Goal: Entertainment & Leisure: Browse casually

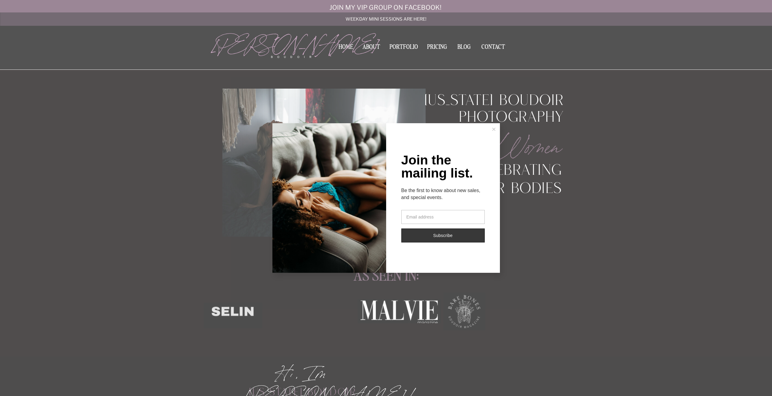
drag, startPoint x: 492, startPoint y: 129, endPoint x: 488, endPoint y: 121, distance: 9.2
click at [492, 129] on icon at bounding box center [493, 129] width 3 height 3
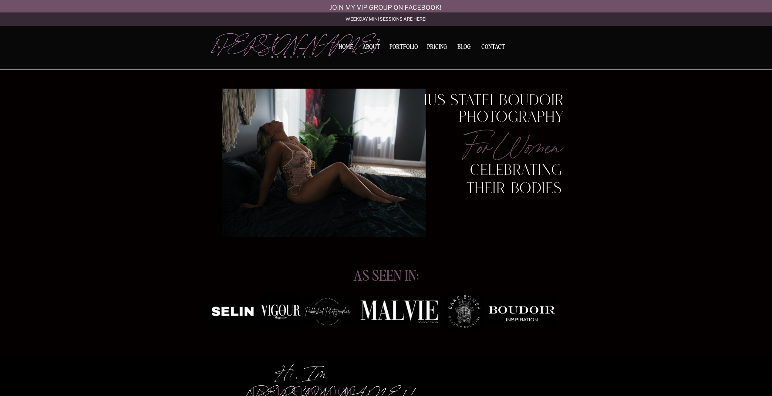
click at [399, 48] on nav "Portfolio" at bounding box center [403, 48] width 33 height 8
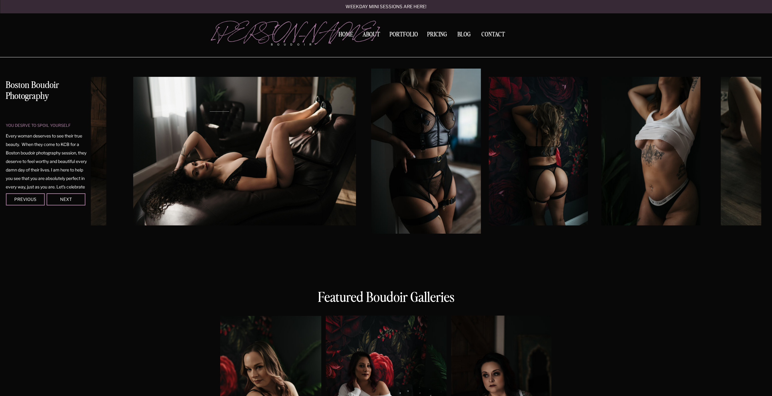
scroll to position [33, 0]
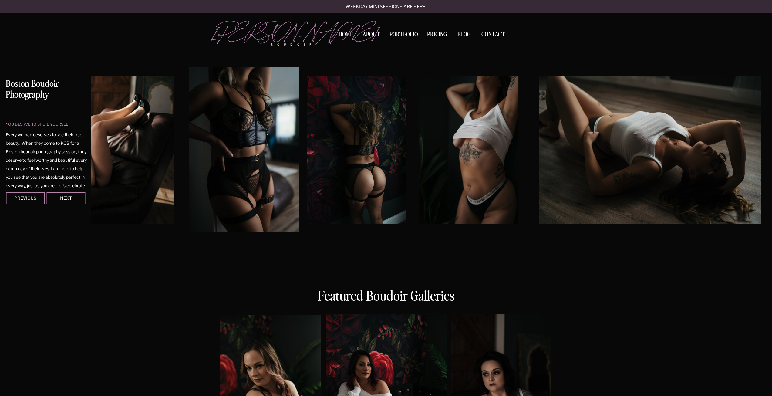
click at [539, 139] on img at bounding box center [650, 150] width 223 height 149
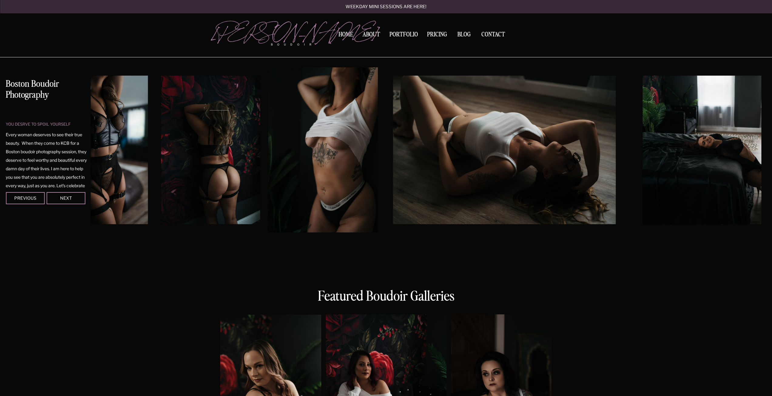
click at [442, 153] on img at bounding box center [504, 150] width 223 height 149
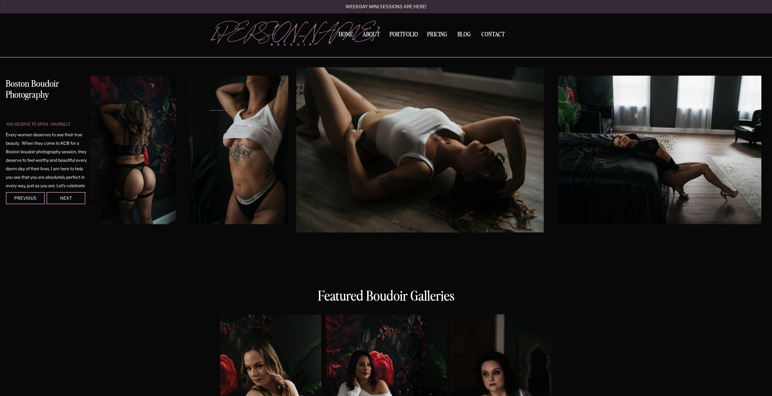
click at [558, 154] on img at bounding box center [669, 150] width 223 height 149
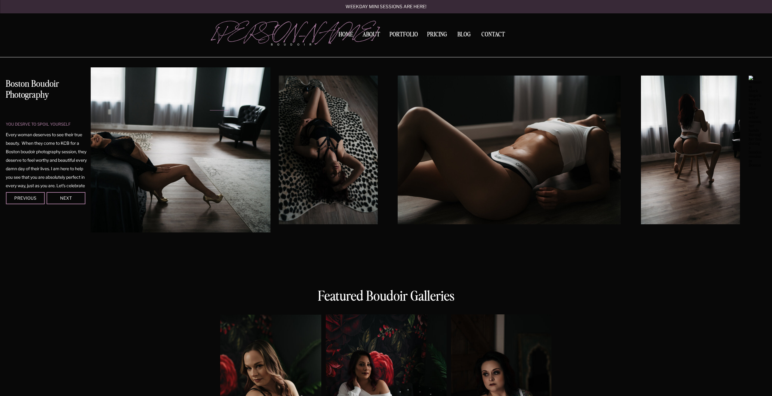
click at [448, 157] on img at bounding box center [509, 150] width 223 height 149
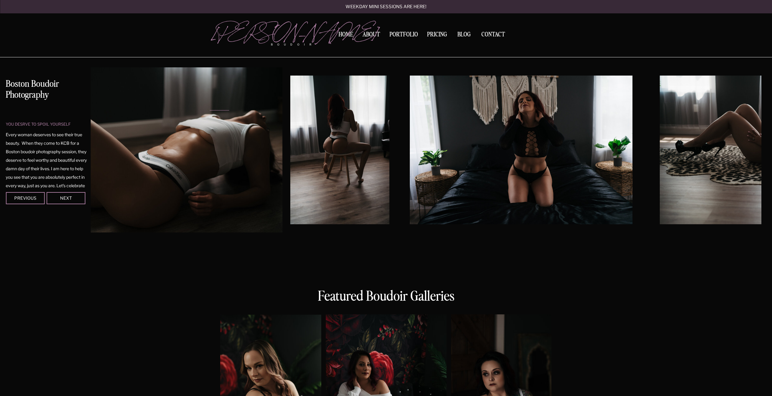
click at [384, 161] on img at bounding box center [339, 150] width 99 height 149
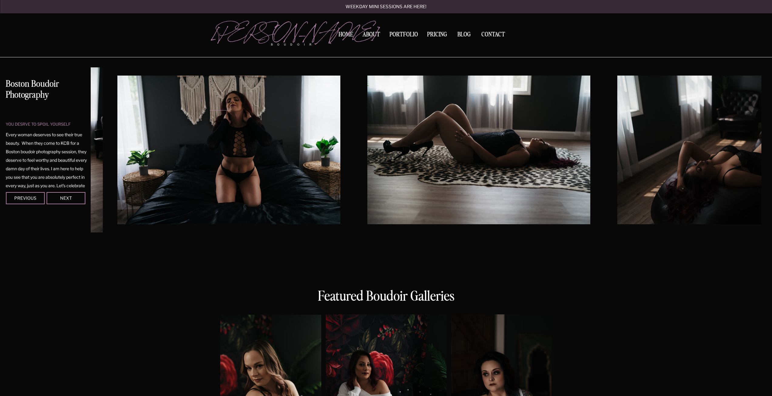
click at [299, 156] on img at bounding box center [228, 150] width 223 height 149
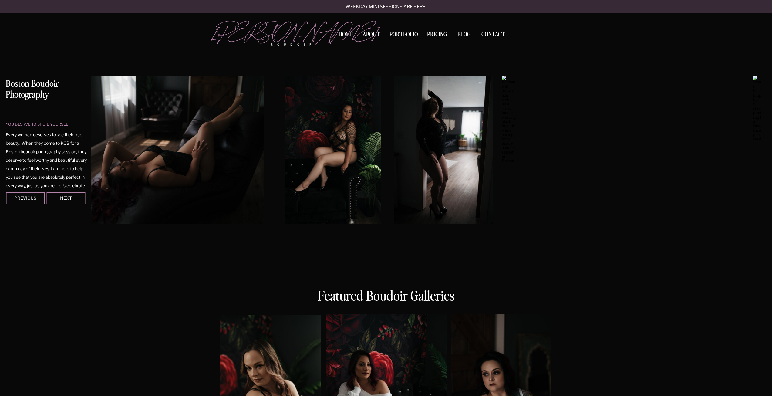
click at [115, 160] on img at bounding box center [153, 150] width 223 height 149
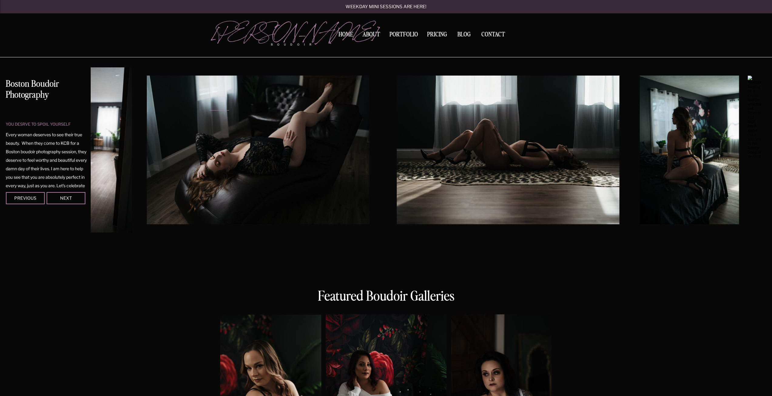
click at [281, 161] on img at bounding box center [258, 150] width 223 height 149
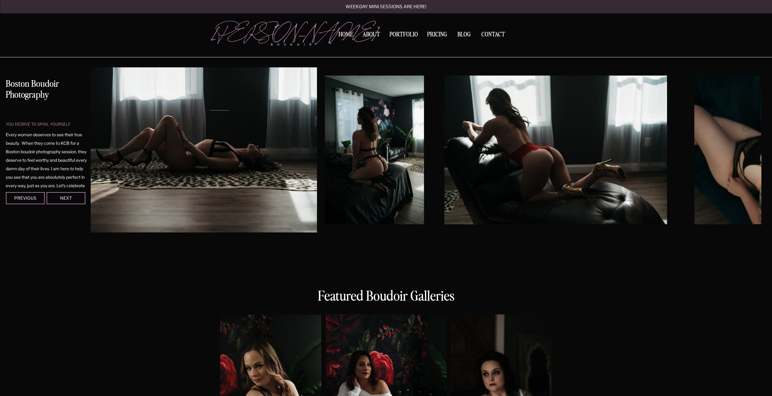
click at [404, 180] on img at bounding box center [374, 150] width 99 height 149
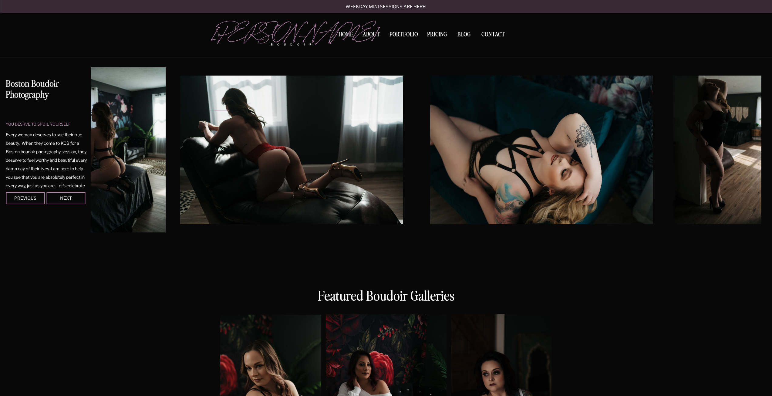
click at [356, 198] on img at bounding box center [291, 150] width 223 height 149
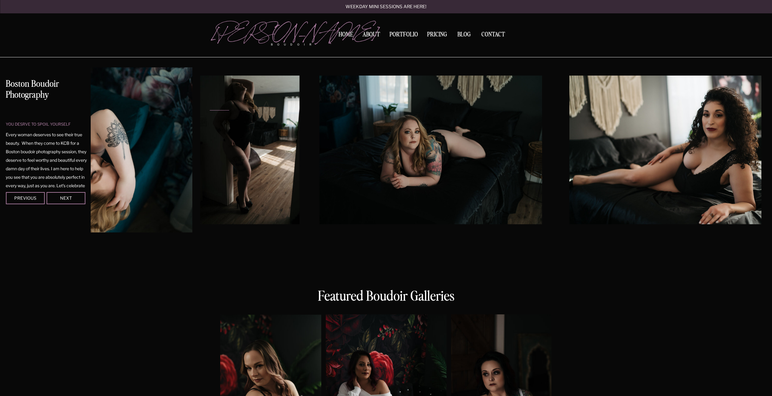
click at [248, 182] on img at bounding box center [249, 150] width 99 height 149
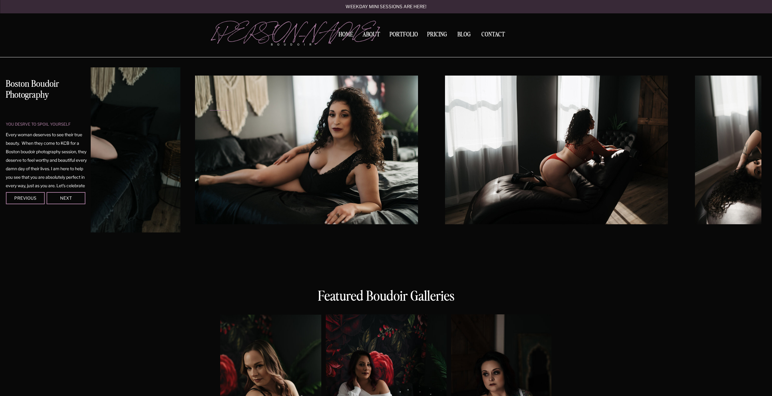
click at [281, 183] on img at bounding box center [306, 150] width 223 height 149
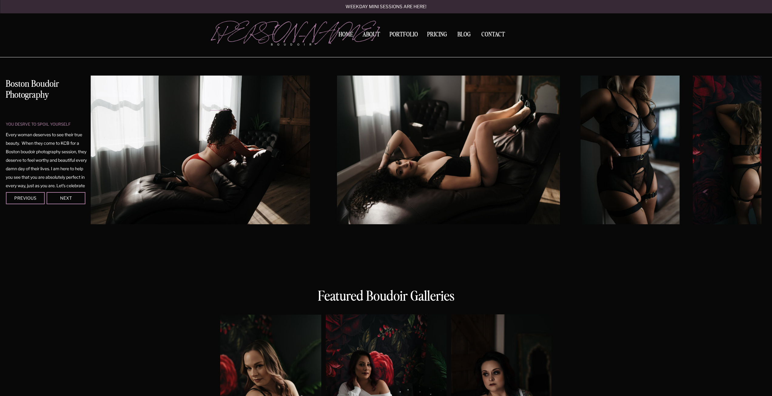
click at [196, 189] on img at bounding box center [198, 150] width 223 height 149
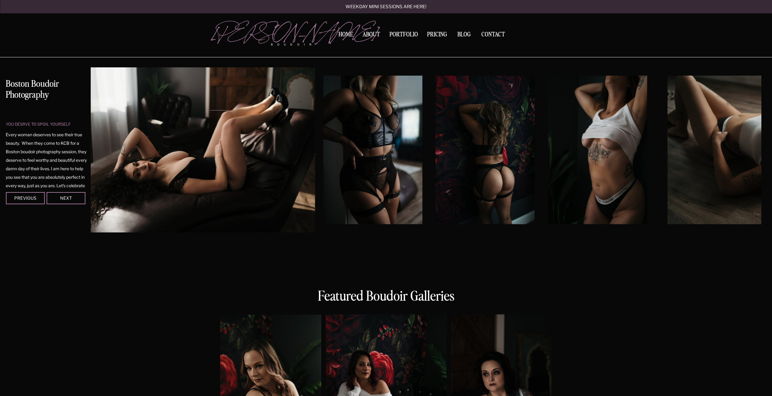
click at [332, 174] on img at bounding box center [372, 150] width 99 height 149
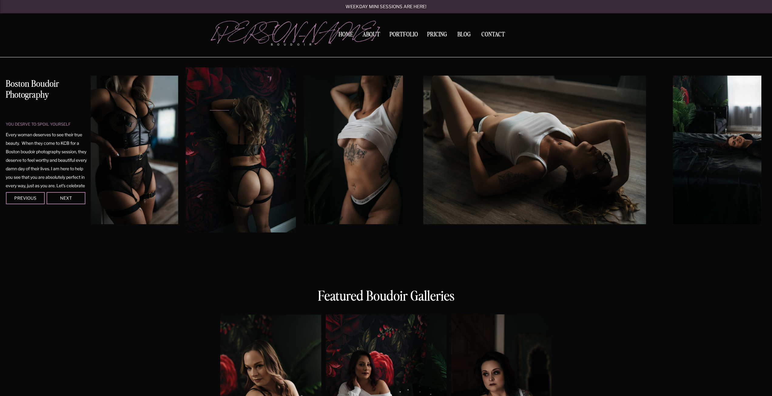
click at [448, 190] on img at bounding box center [534, 150] width 223 height 149
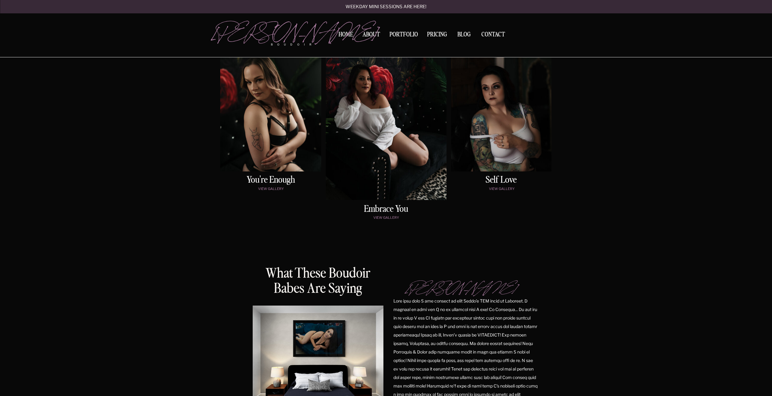
scroll to position [297, 0]
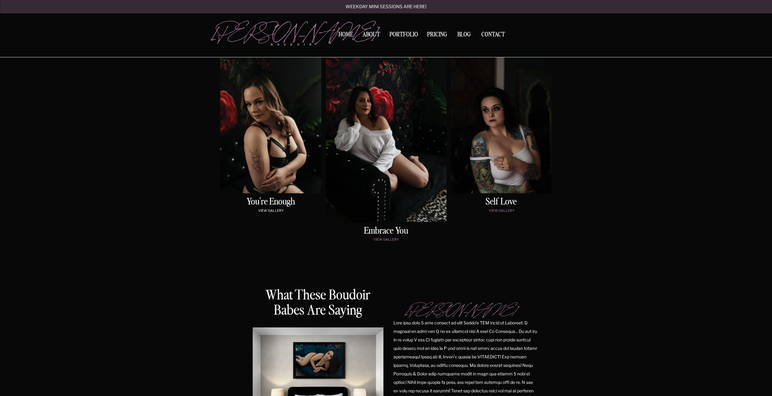
click at [272, 210] on p "view gallery" at bounding box center [271, 211] width 98 height 5
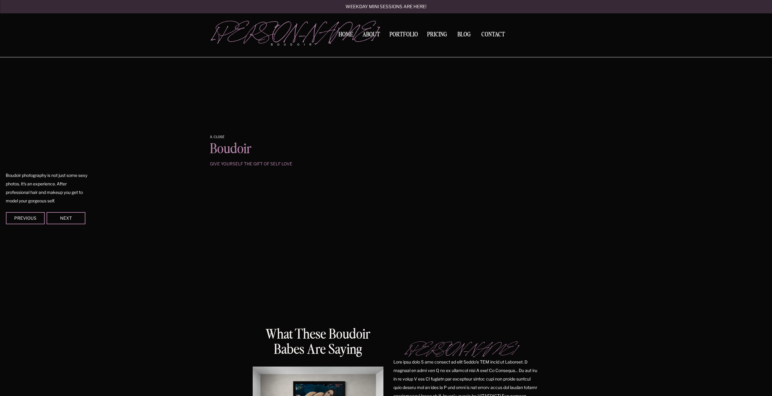
scroll to position [506, 0]
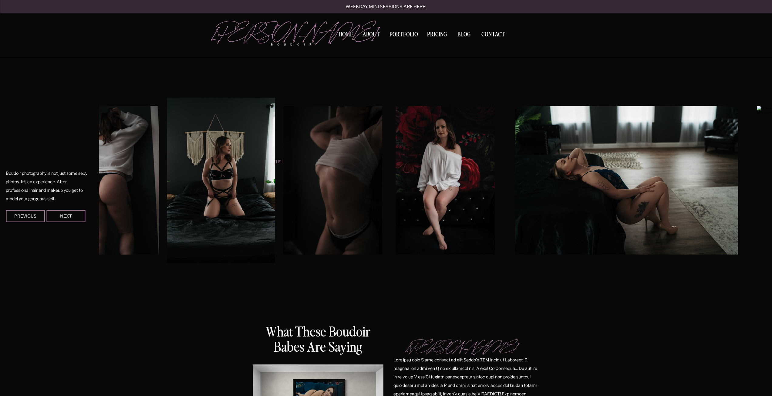
click at [520, 182] on img at bounding box center [626, 180] width 223 height 149
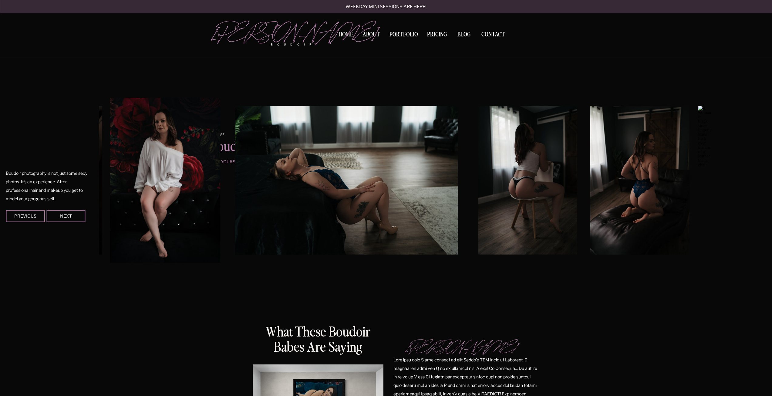
click at [437, 188] on img at bounding box center [346, 180] width 223 height 149
